Goal: Task Accomplishment & Management: Use online tool/utility

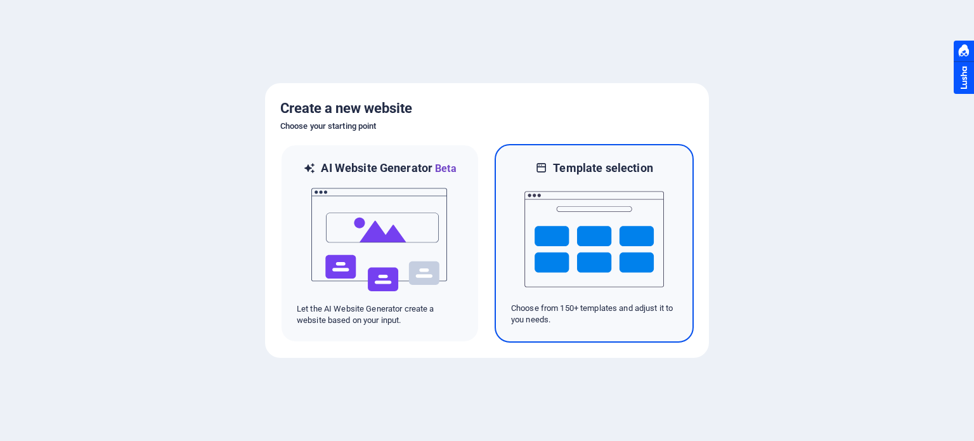
click at [572, 178] on img at bounding box center [593, 239] width 139 height 127
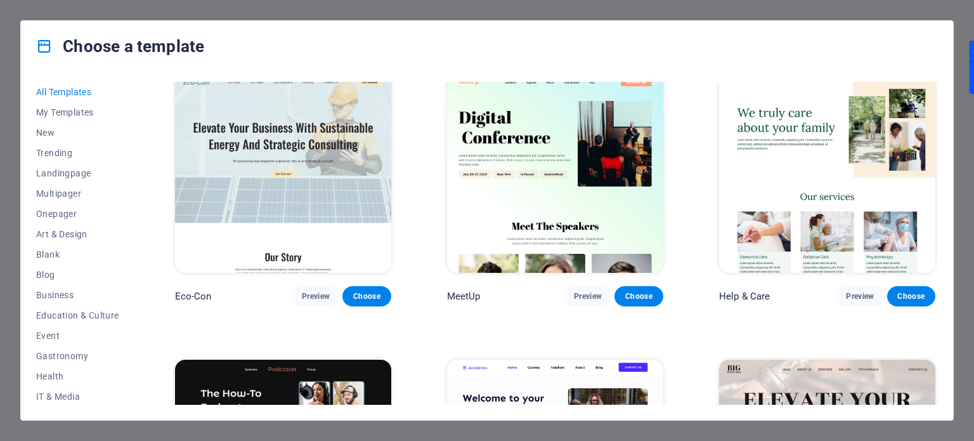
scroll to position [1458, 0]
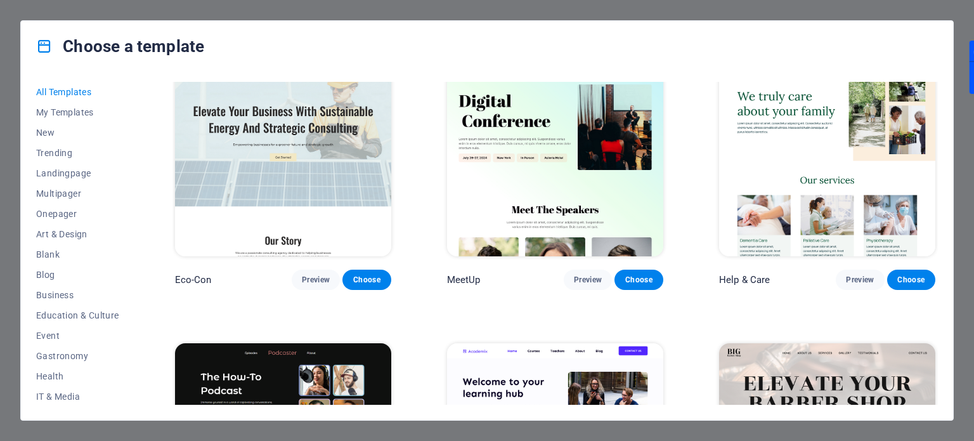
click at [854, 231] on img at bounding box center [827, 155] width 216 height 199
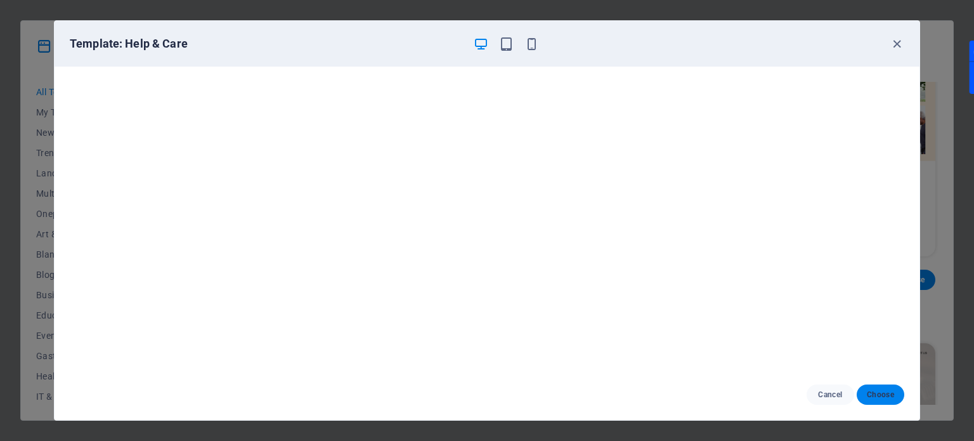
click at [883, 392] on span "Choose" at bounding box center [880, 394] width 27 height 10
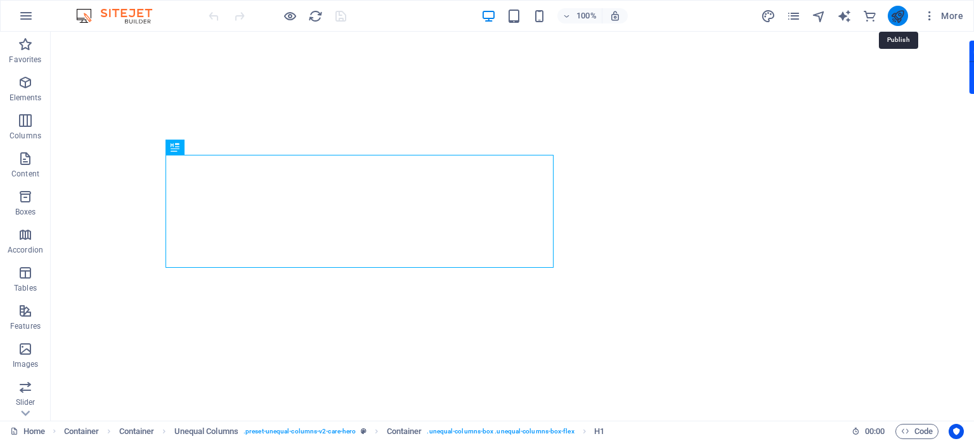
click at [898, 17] on icon "publish" at bounding box center [897, 16] width 15 height 15
